Goal: Communication & Community: Answer question/provide support

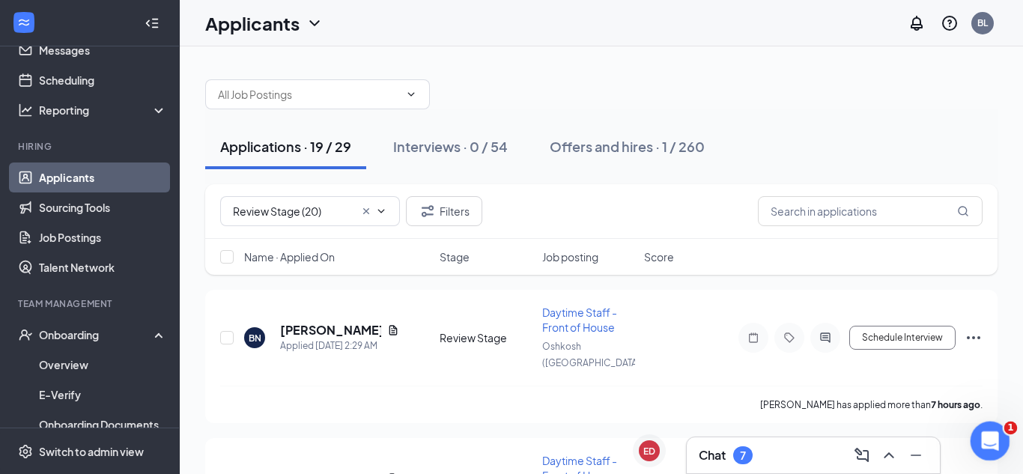
click at [987, 443] on icon "Open Intercom Messenger" at bounding box center [988, 439] width 25 height 25
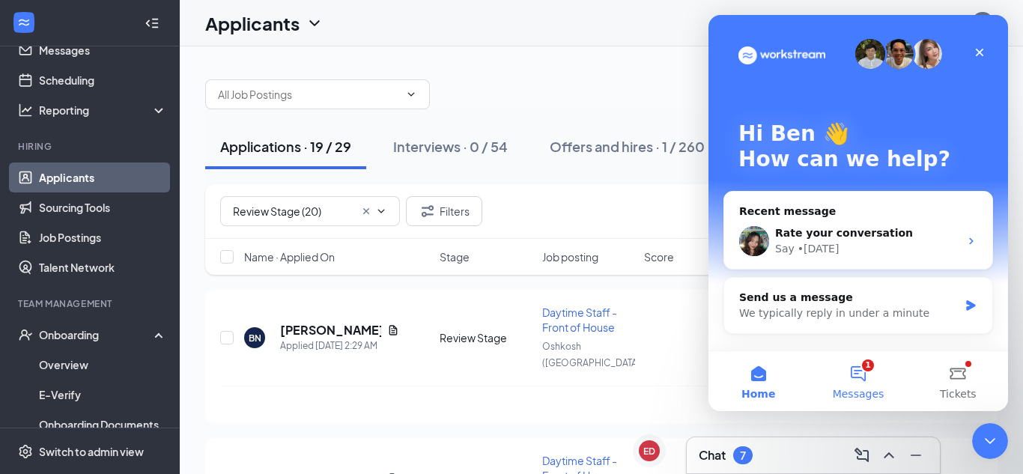
click at [870, 383] on button "1 Messages" at bounding box center [858, 381] width 100 height 60
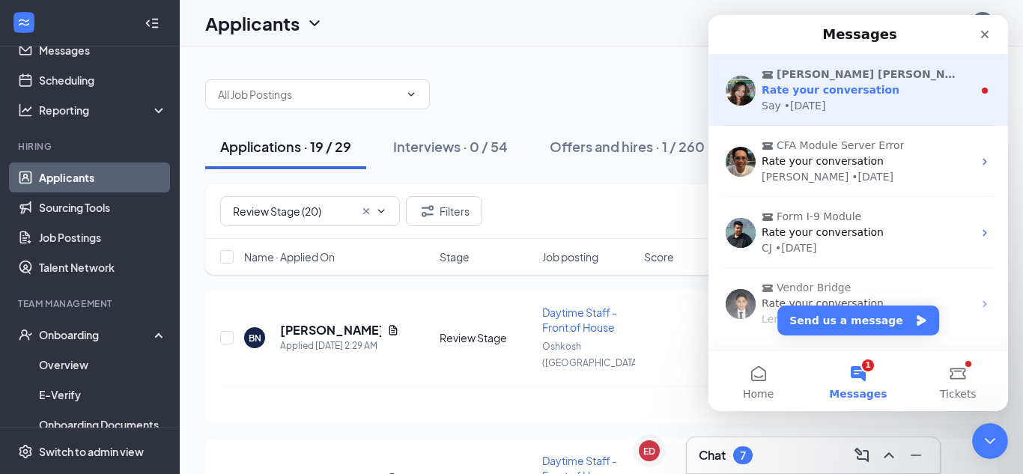
click at [905, 94] on div "Rate your conversation" at bounding box center [867, 90] width 211 height 16
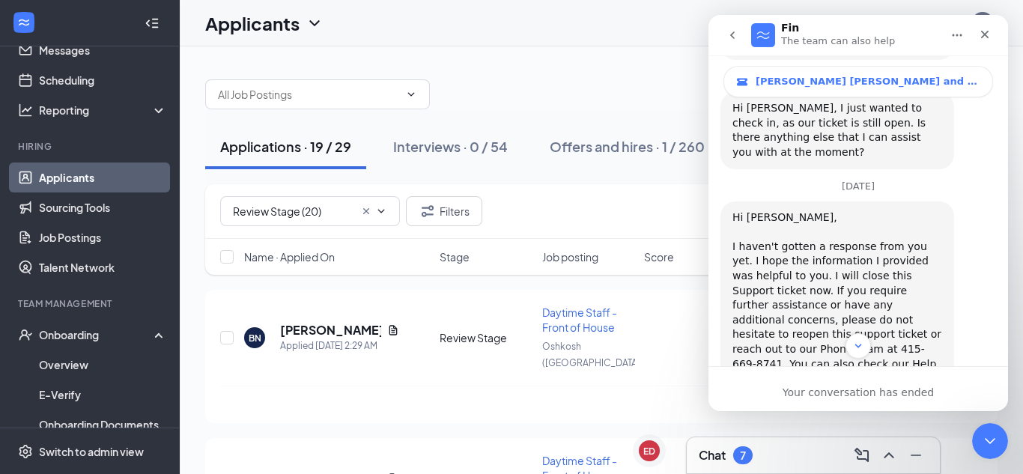
scroll to position [2004, 0]
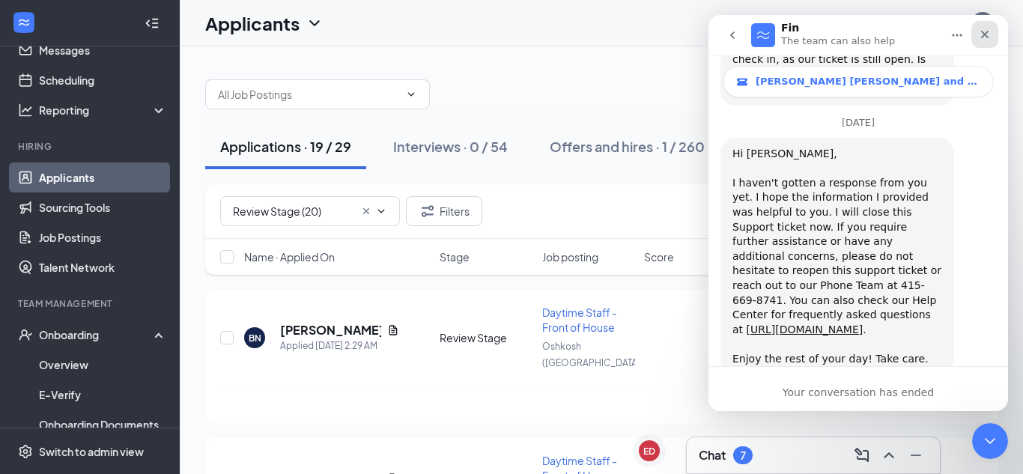
click at [983, 35] on icon "Close" at bounding box center [985, 35] width 8 height 8
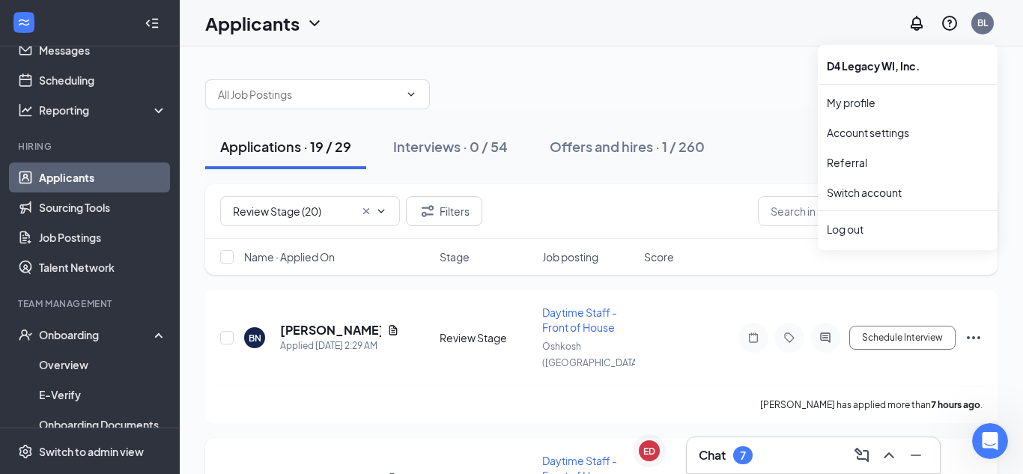
scroll to position [1986, 0]
click at [771, 464] on div "Chat 7" at bounding box center [813, 455] width 229 height 24
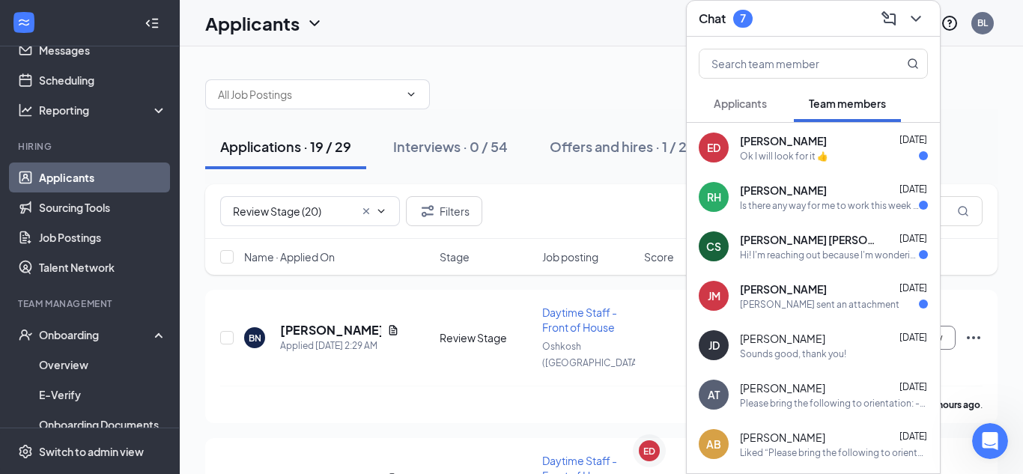
click at [747, 106] on span "Applicants" at bounding box center [740, 103] width 53 height 13
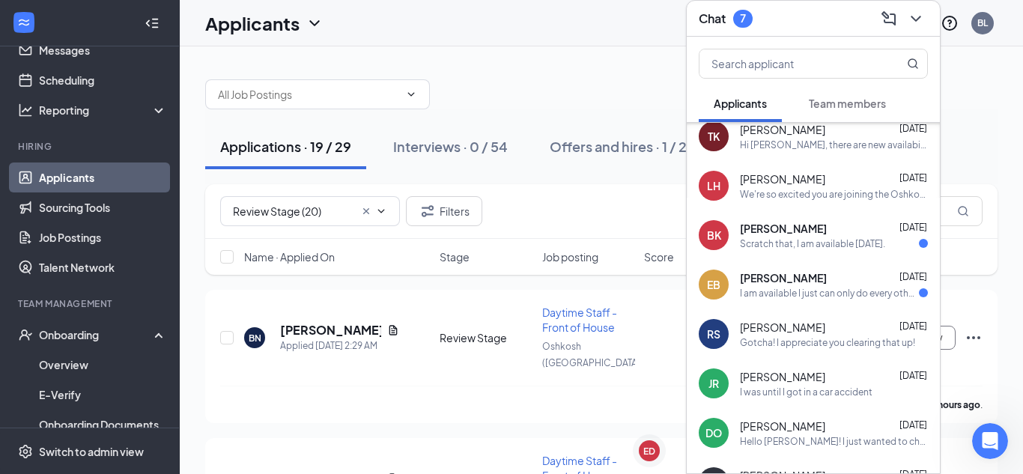
scroll to position [0, 0]
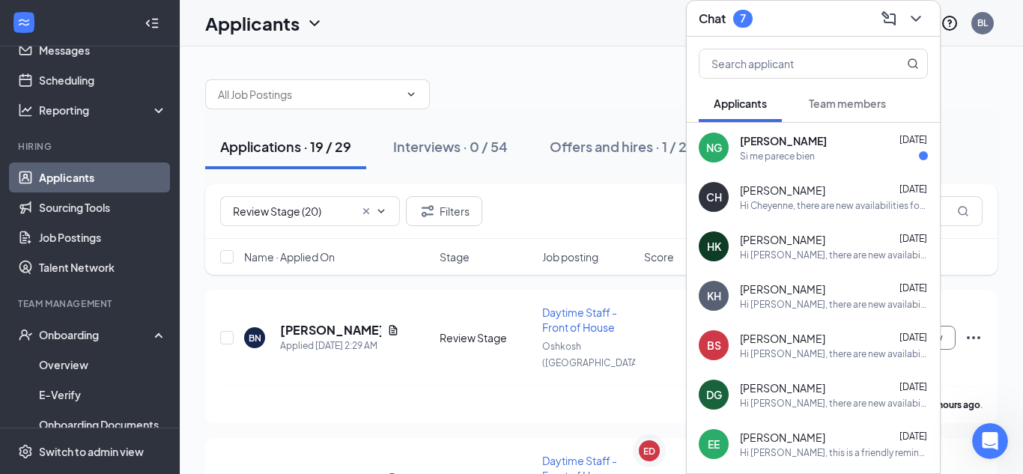
click at [846, 114] on button "Team members" at bounding box center [847, 103] width 107 height 37
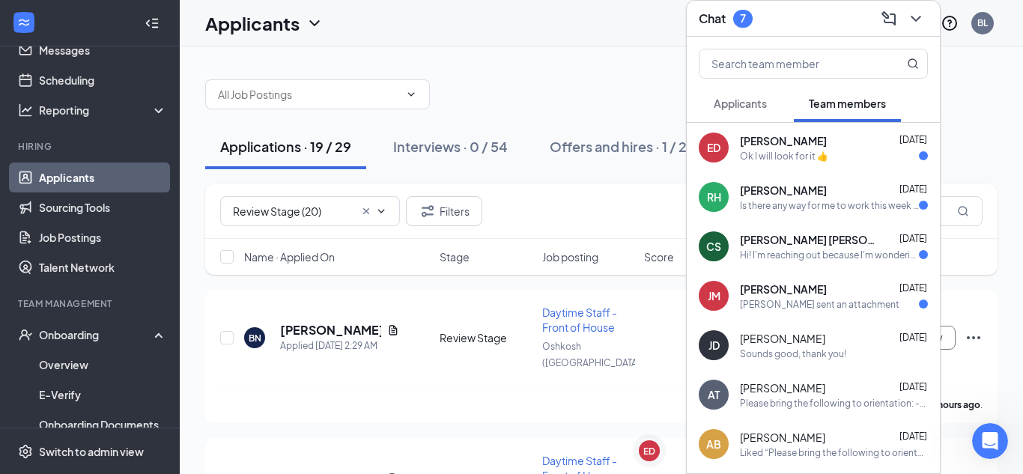
click at [812, 158] on div "Ok I will look for it 👍" at bounding box center [784, 156] width 88 height 13
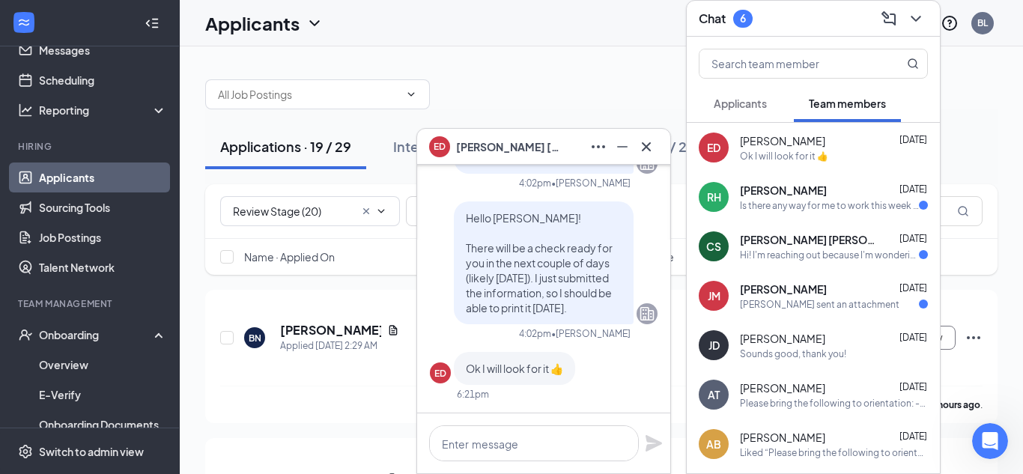
click at [807, 199] on div "Is there any way for me to work this week or next I see no shifts posted for me…" at bounding box center [829, 205] width 179 height 13
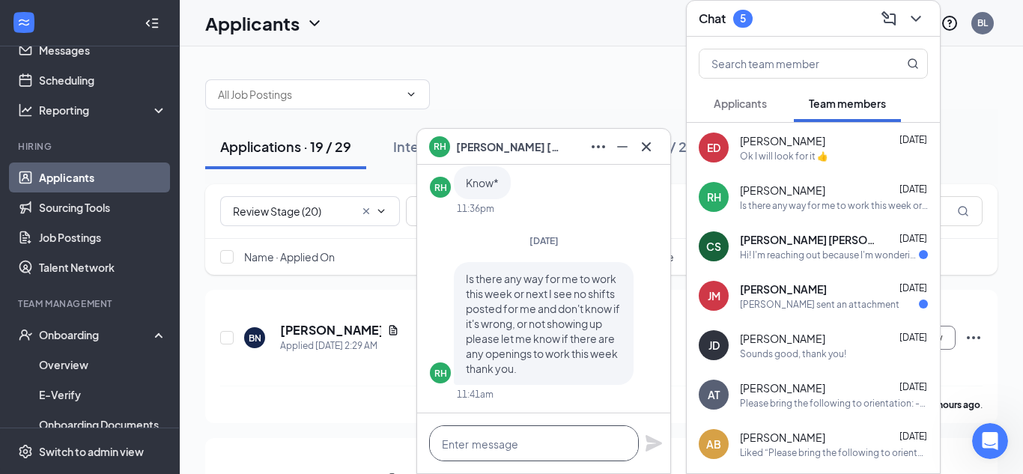
click at [518, 449] on textarea at bounding box center [534, 443] width 210 height 36
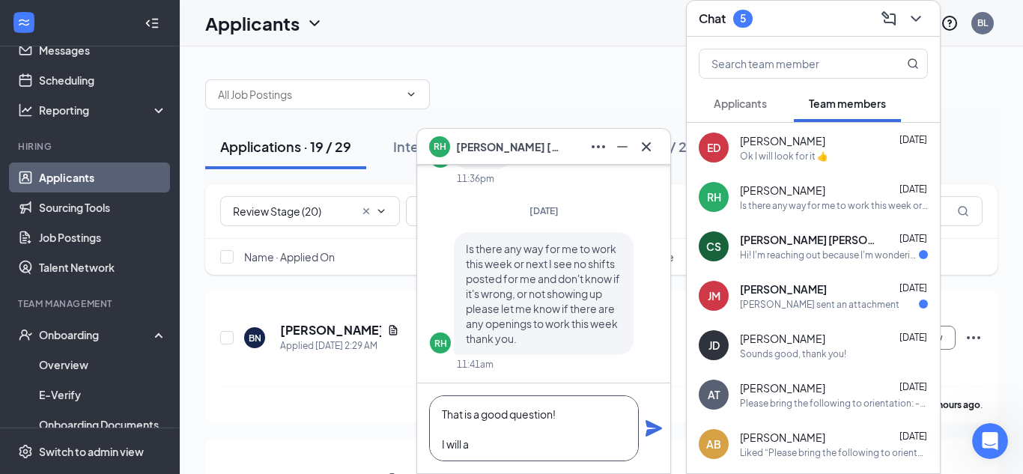
type textarea "That is a good question! I will a"
